Goal: Information Seeking & Learning: Learn about a topic

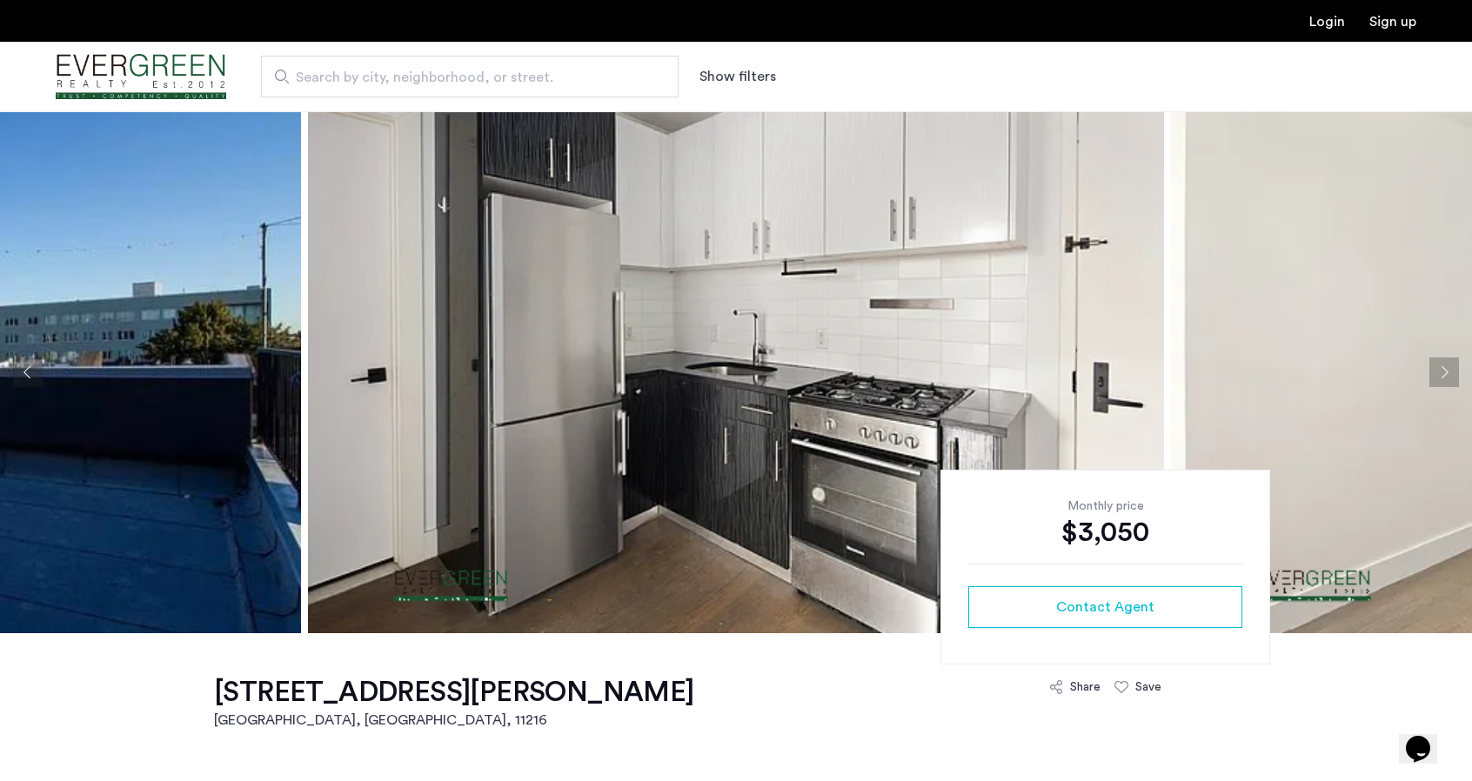
click at [1445, 372] on button "Next apartment" at bounding box center [1445, 373] width 30 height 30
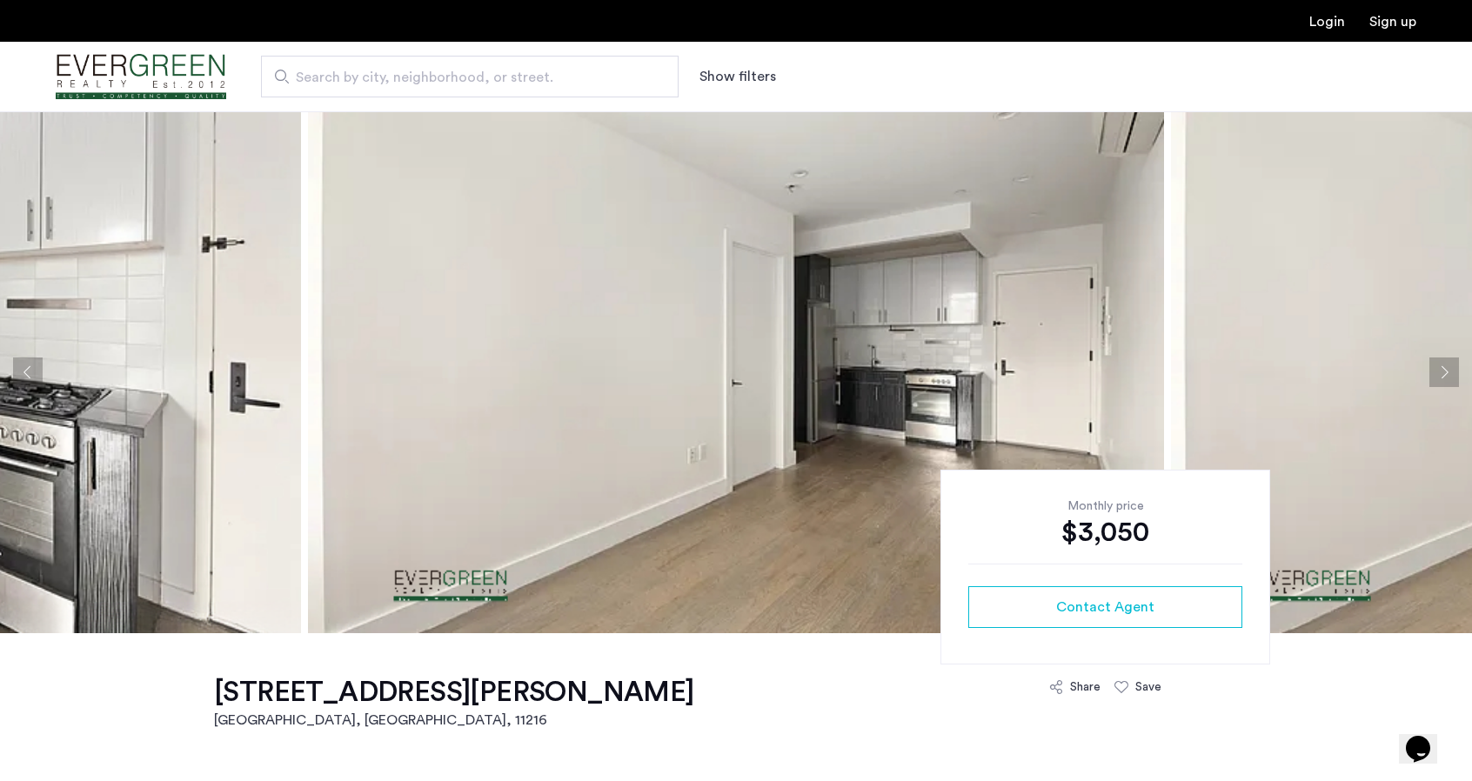
click at [1445, 372] on button "Next apartment" at bounding box center [1445, 373] width 30 height 30
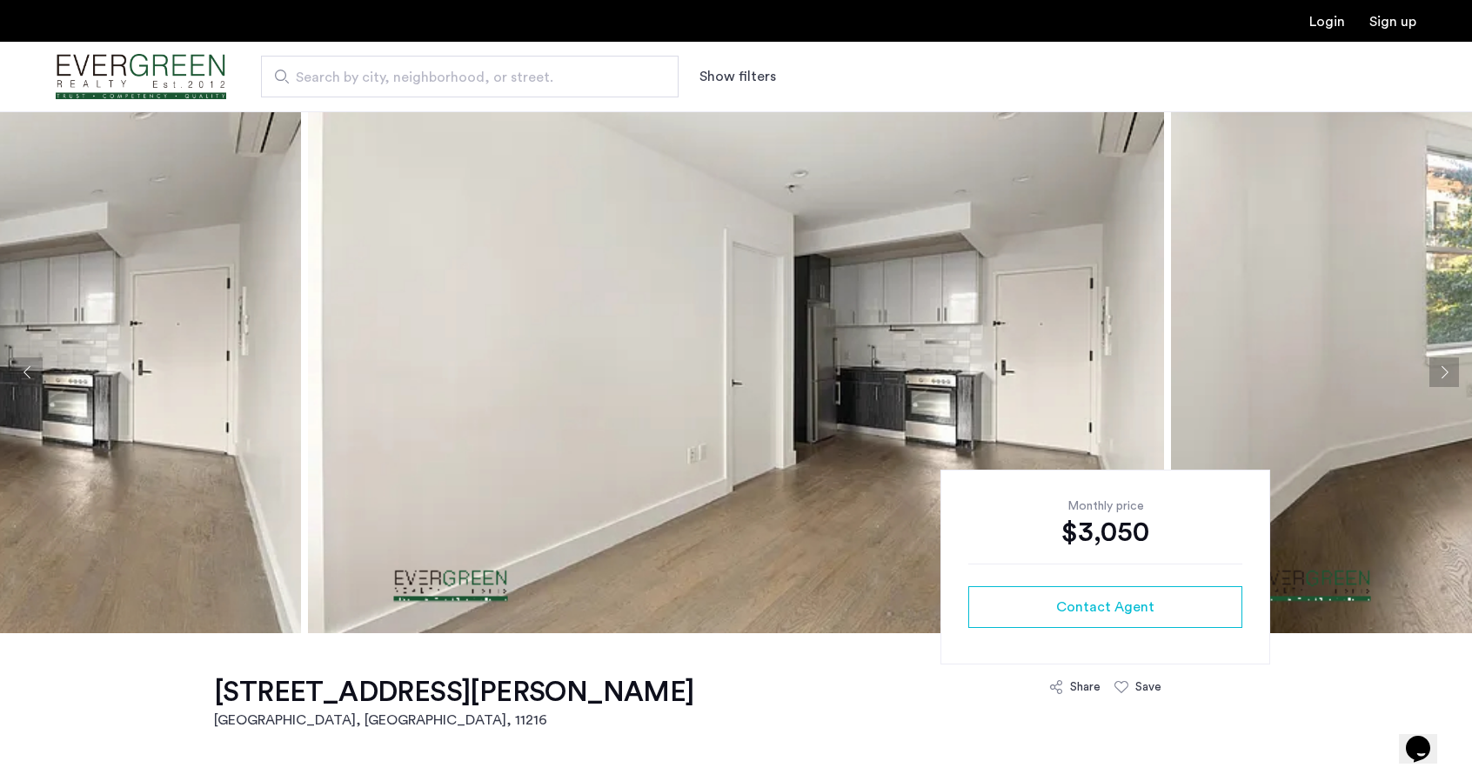
click at [1445, 372] on button "Next apartment" at bounding box center [1445, 373] width 30 height 30
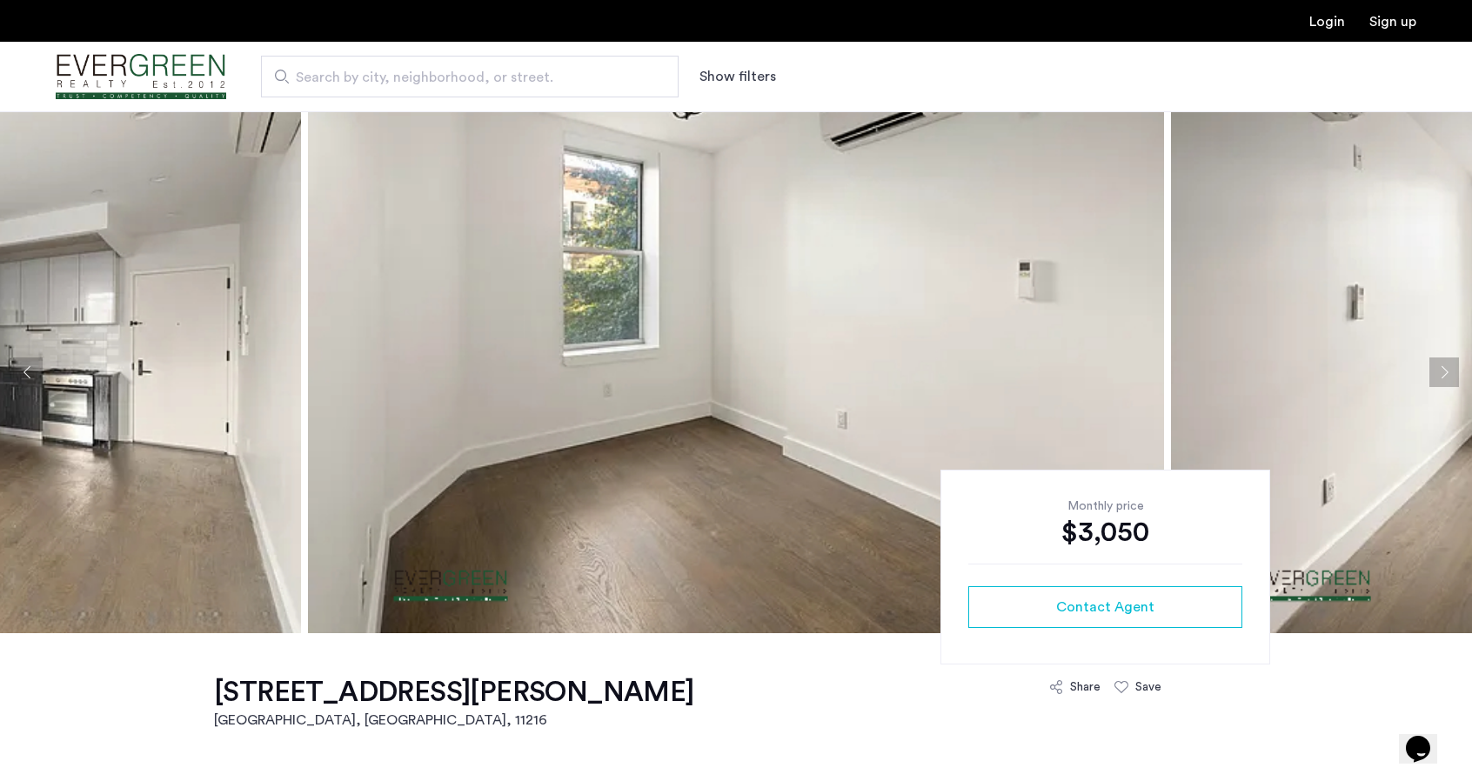
click at [1445, 372] on button "Next apartment" at bounding box center [1445, 373] width 30 height 30
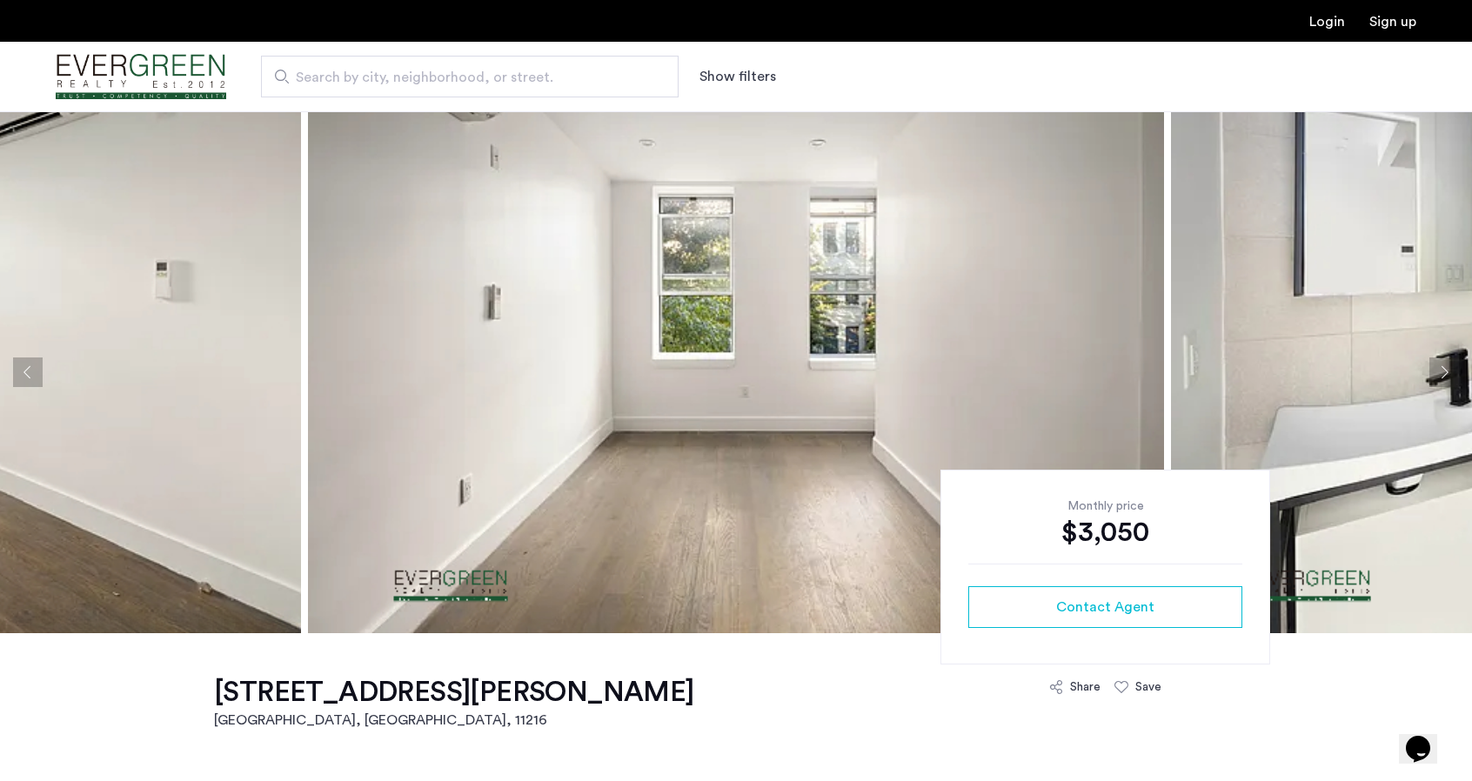
click at [1445, 372] on button "Next apartment" at bounding box center [1445, 373] width 30 height 30
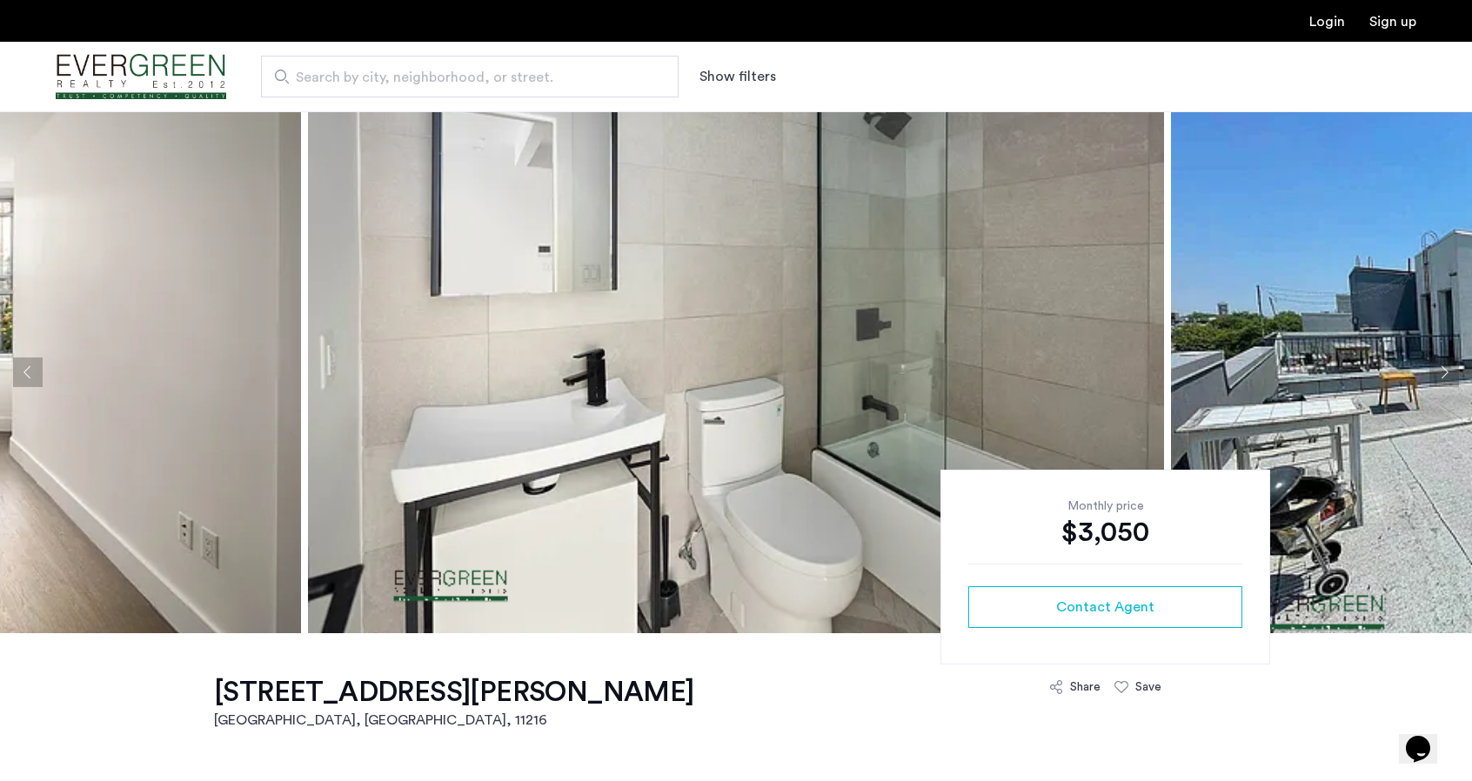
click at [1445, 372] on button "Next apartment" at bounding box center [1445, 373] width 30 height 30
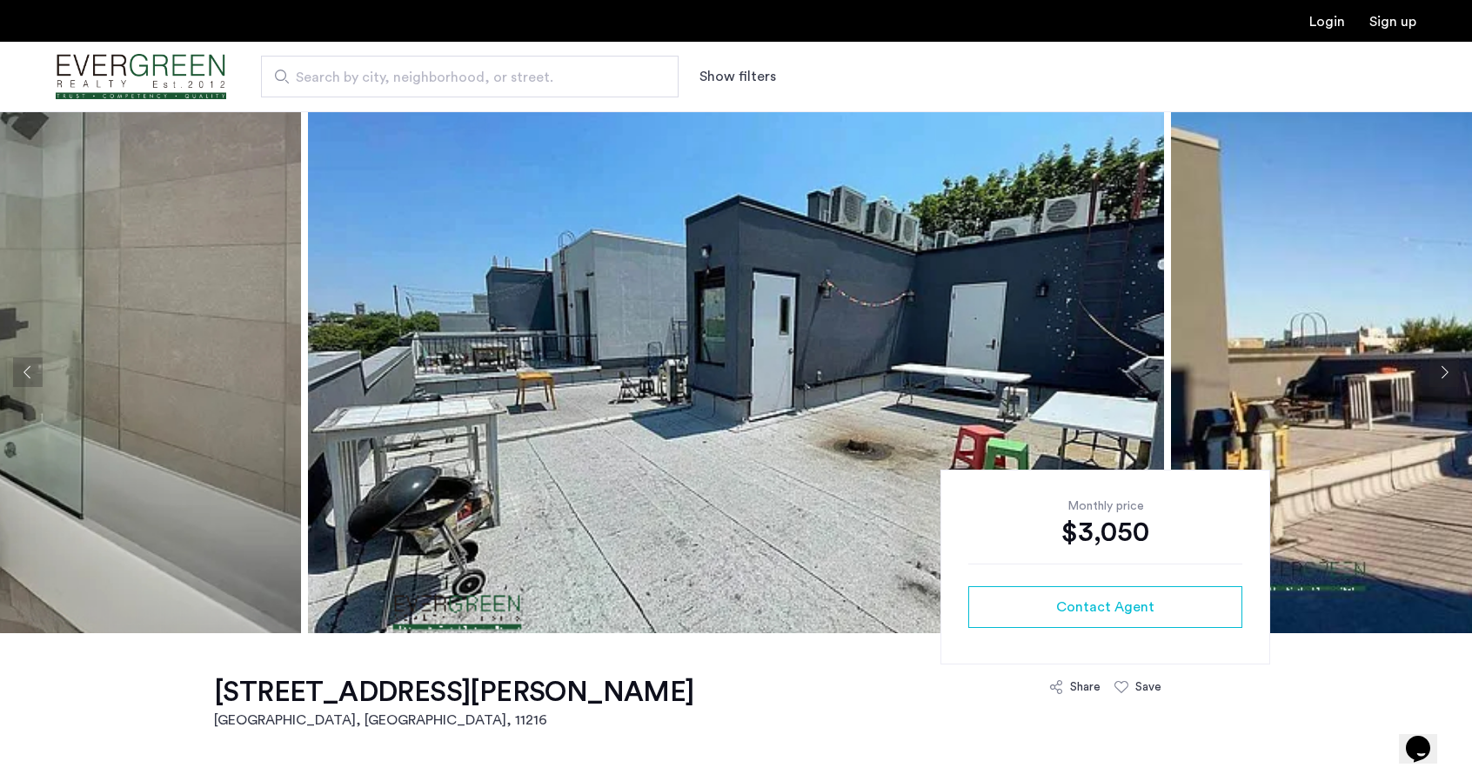
click at [1445, 372] on button "Next apartment" at bounding box center [1445, 373] width 30 height 30
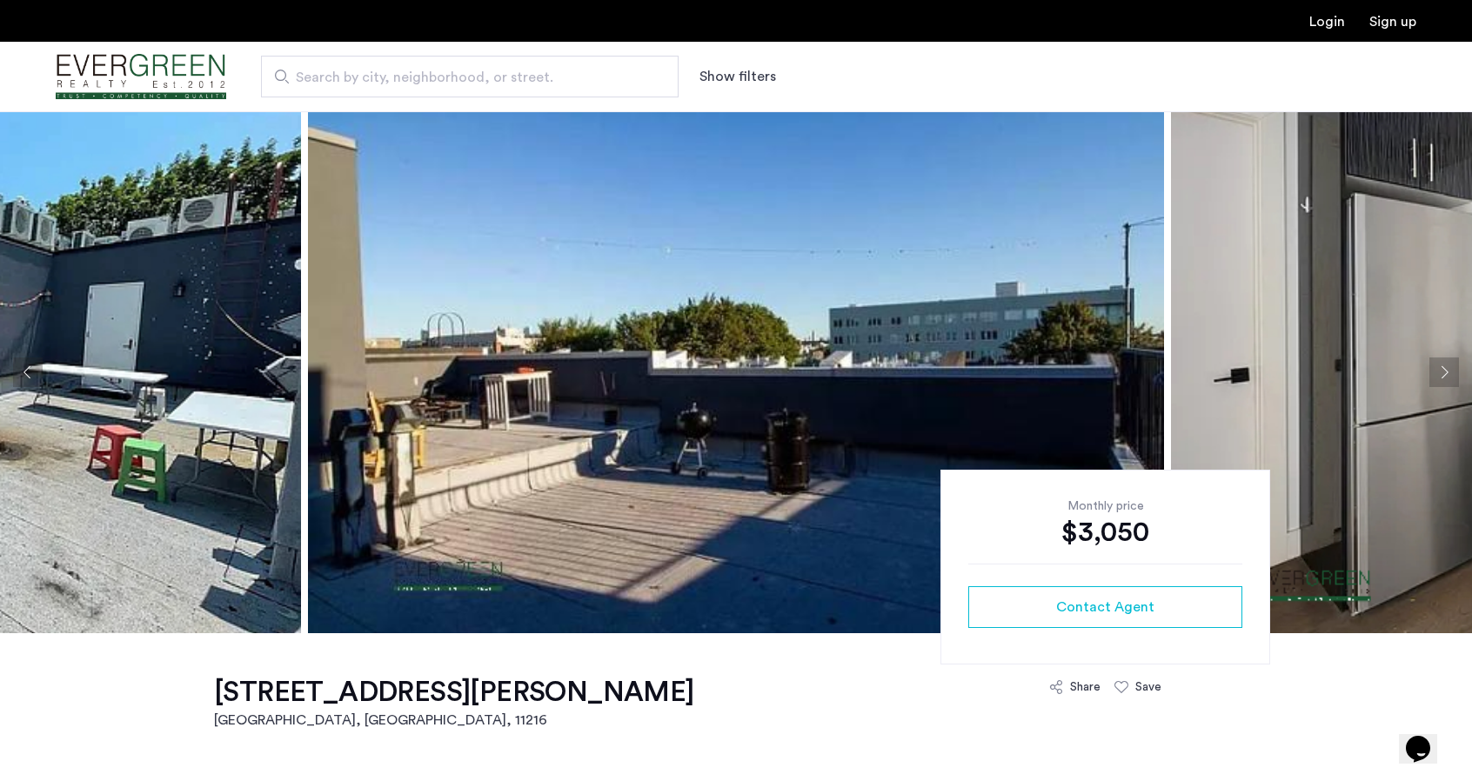
click at [1445, 372] on button "Next apartment" at bounding box center [1445, 373] width 30 height 30
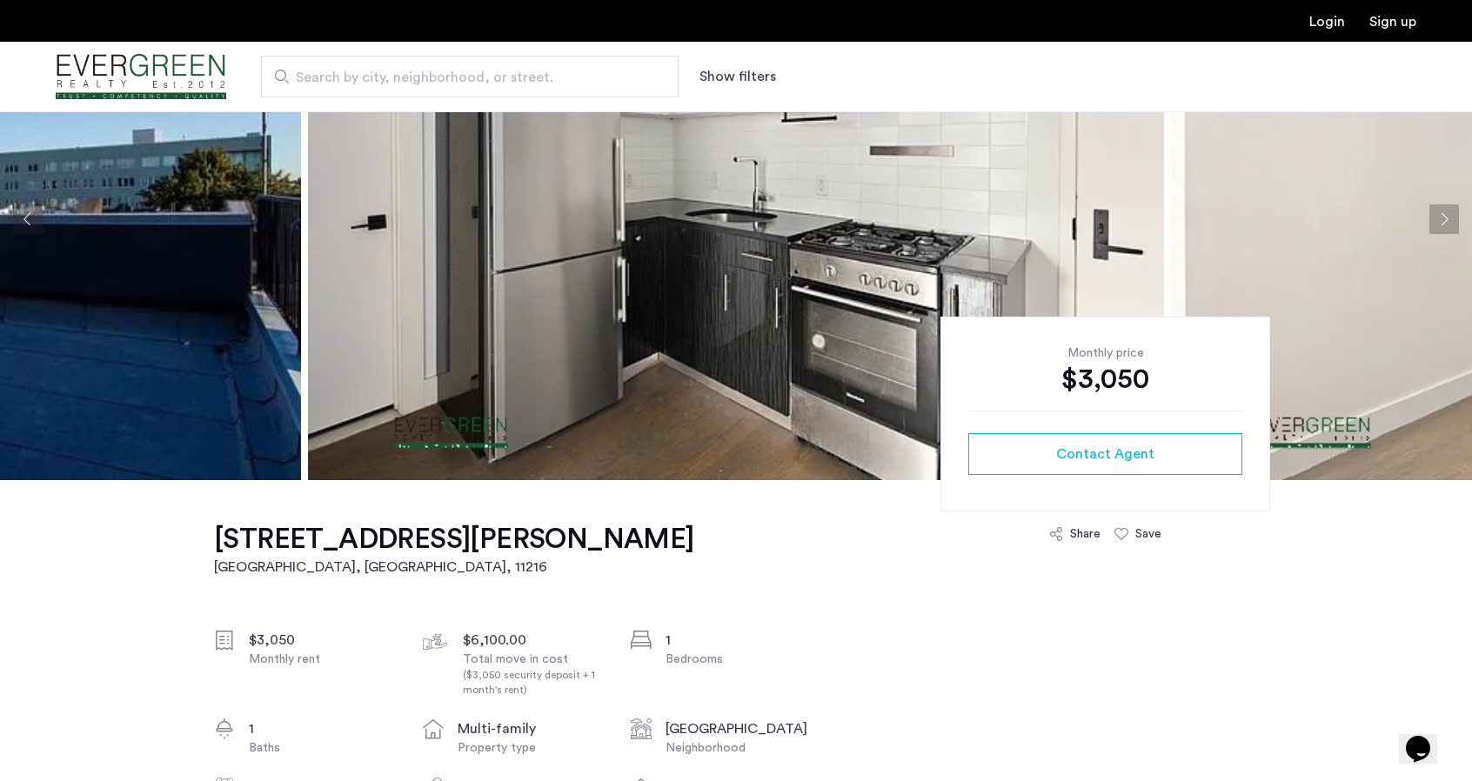
scroll to position [174, 0]
